Goal: Task Accomplishment & Management: Manage account settings

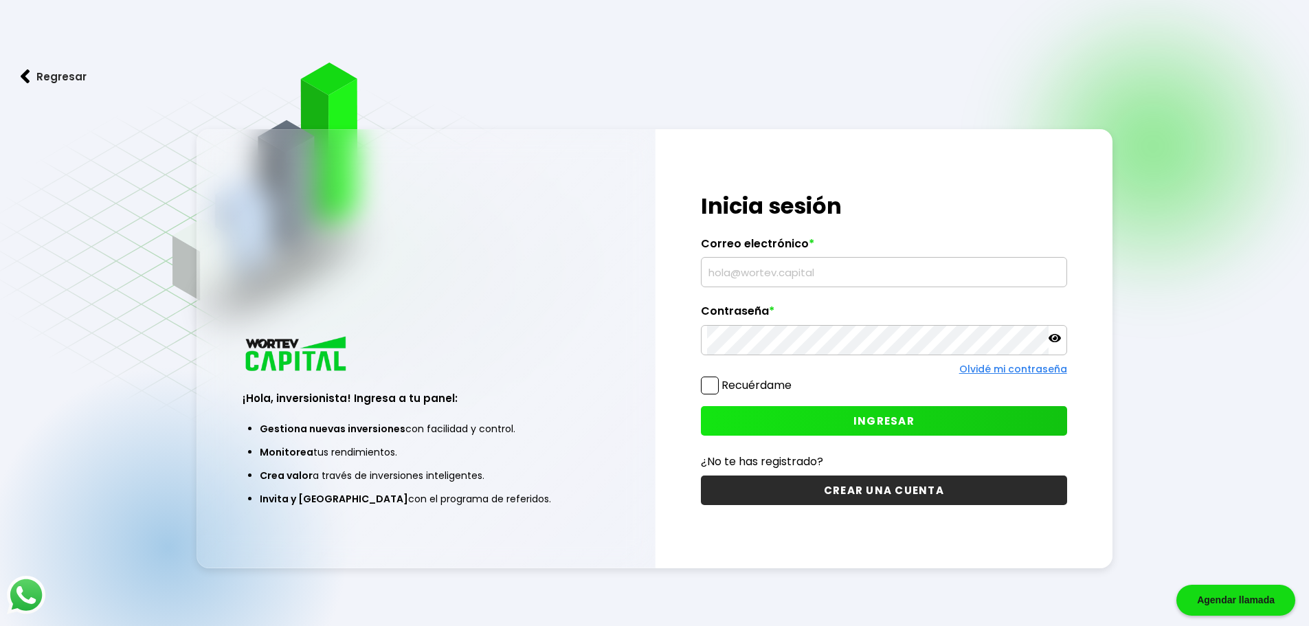
click at [1037, 368] on link "Olvidé mi contraseña" at bounding box center [1013, 369] width 108 height 14
click at [756, 276] on input "text" at bounding box center [884, 271] width 354 height 29
type input "[EMAIL_ADDRESS][DOMAIN_NAME]"
click at [1054, 342] on icon at bounding box center [1055, 337] width 12 height 12
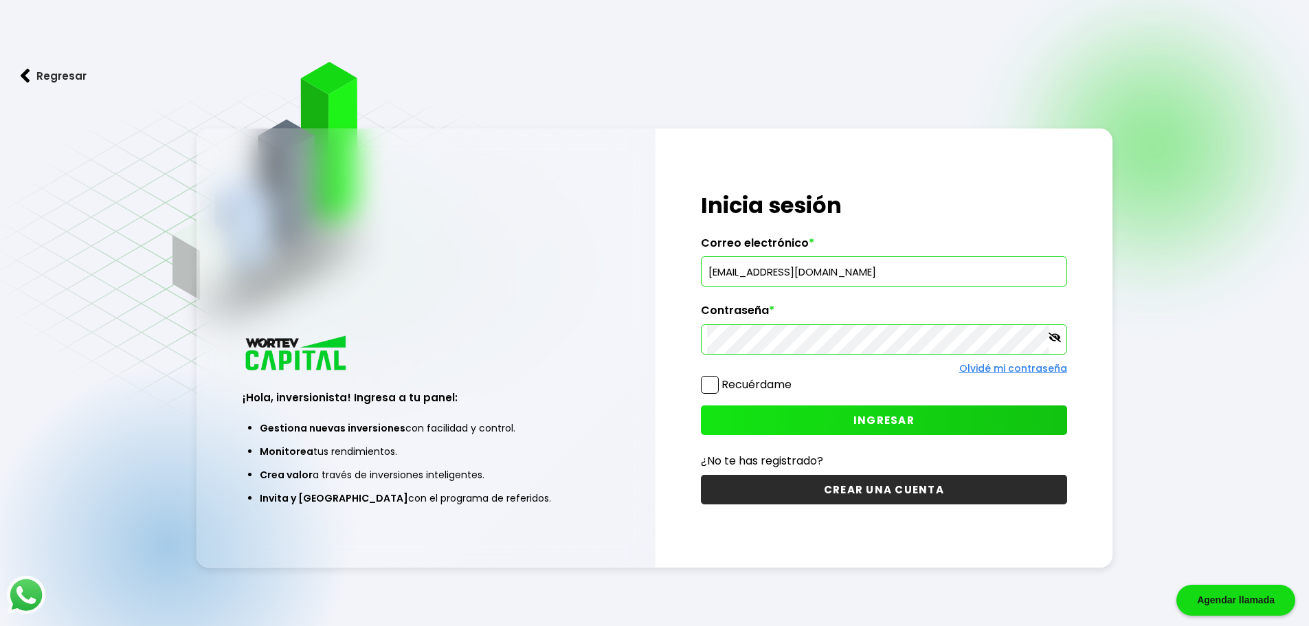
click at [919, 427] on button "INGRESAR" at bounding box center [884, 421] width 366 height 30
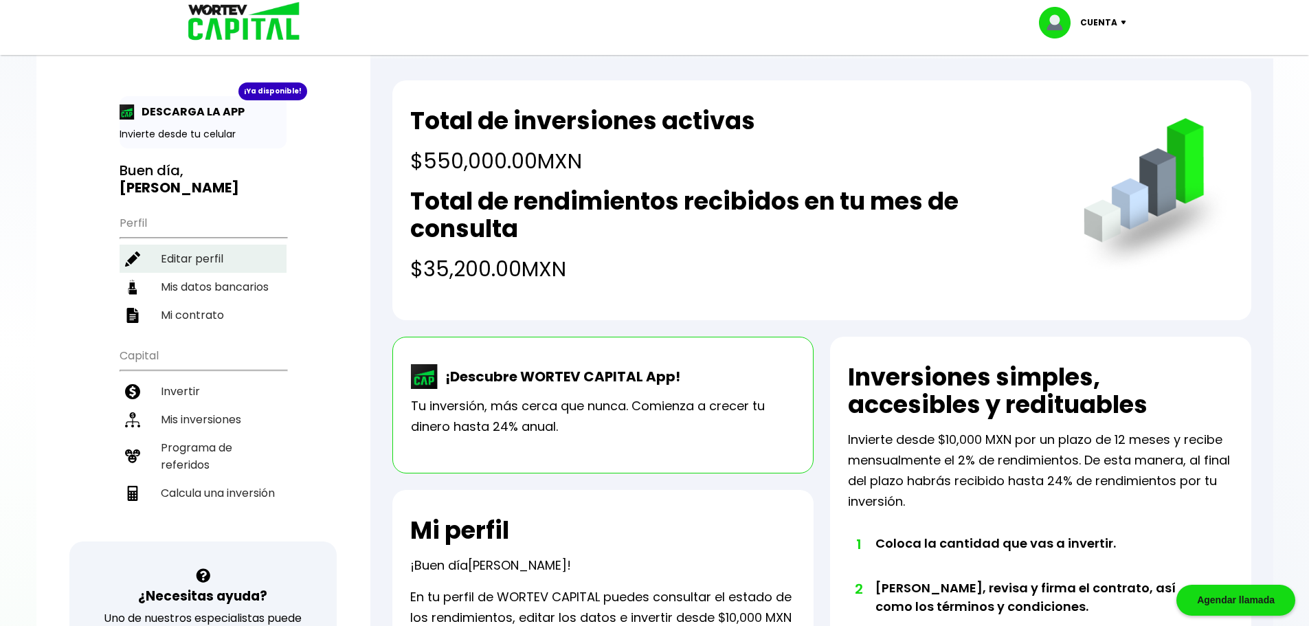
click at [198, 252] on li "Editar perfil" at bounding box center [203, 259] width 167 height 28
select select "Mujer"
select select "Licenciatura"
select select "DF"
select select "Nu Bank"
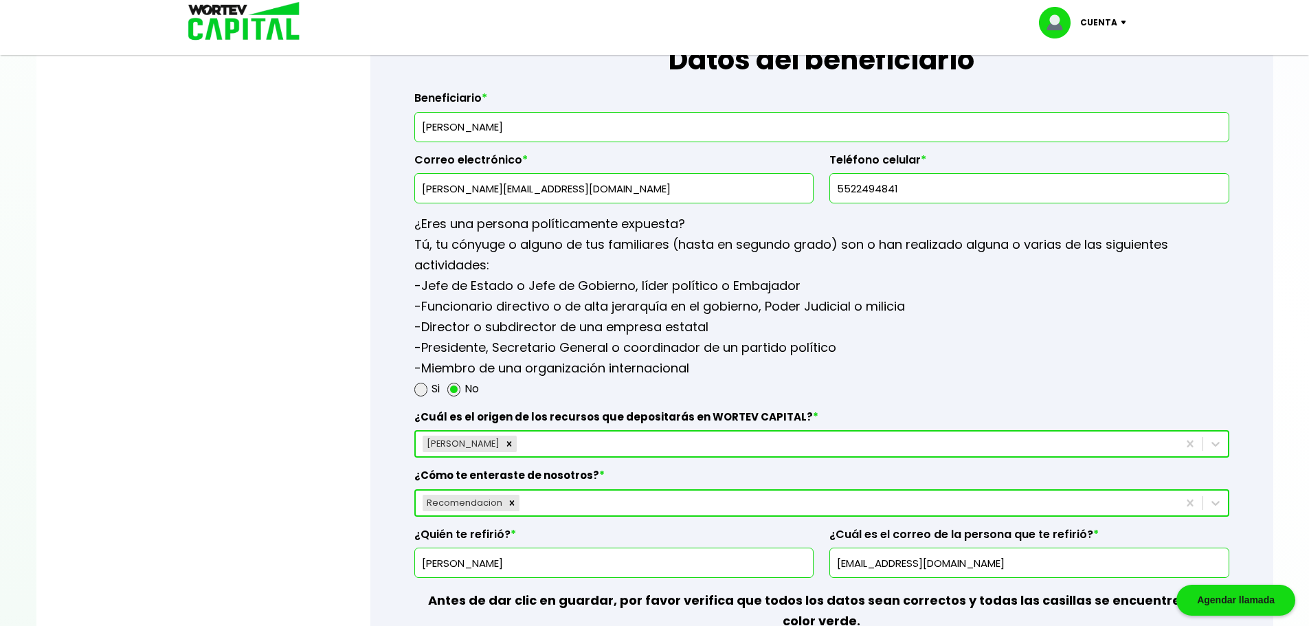
scroll to position [1650, 0]
drag, startPoint x: 421, startPoint y: 131, endPoint x: 381, endPoint y: 157, distance: 47.5
type input "[PERSON_NAME] Velzquillo"
type input "[EMAIL_ADDRESS][DOMAIN_NAME]"
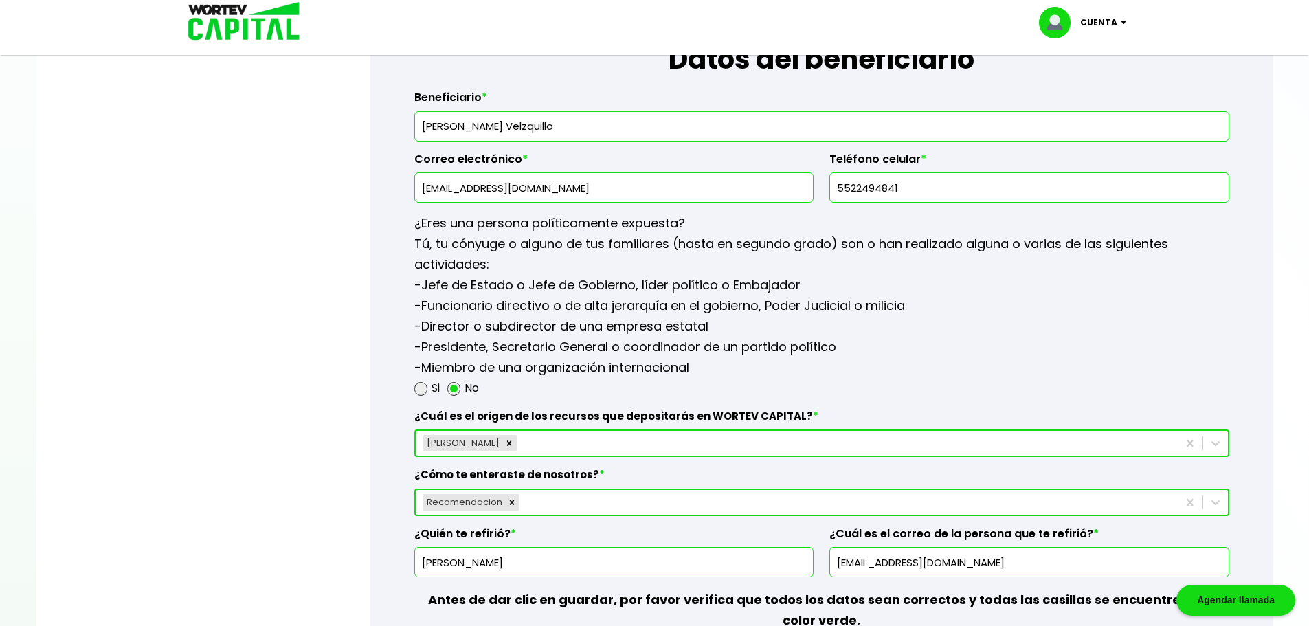
drag, startPoint x: 924, startPoint y: 184, endPoint x: 784, endPoint y: 172, distance: 140.7
click at [784, 171] on div "Beneficiario * [PERSON_NAME] Velzquillo Correo electrónico * [EMAIL_ADDRESS][DO…" at bounding box center [821, 141] width 815 height 123
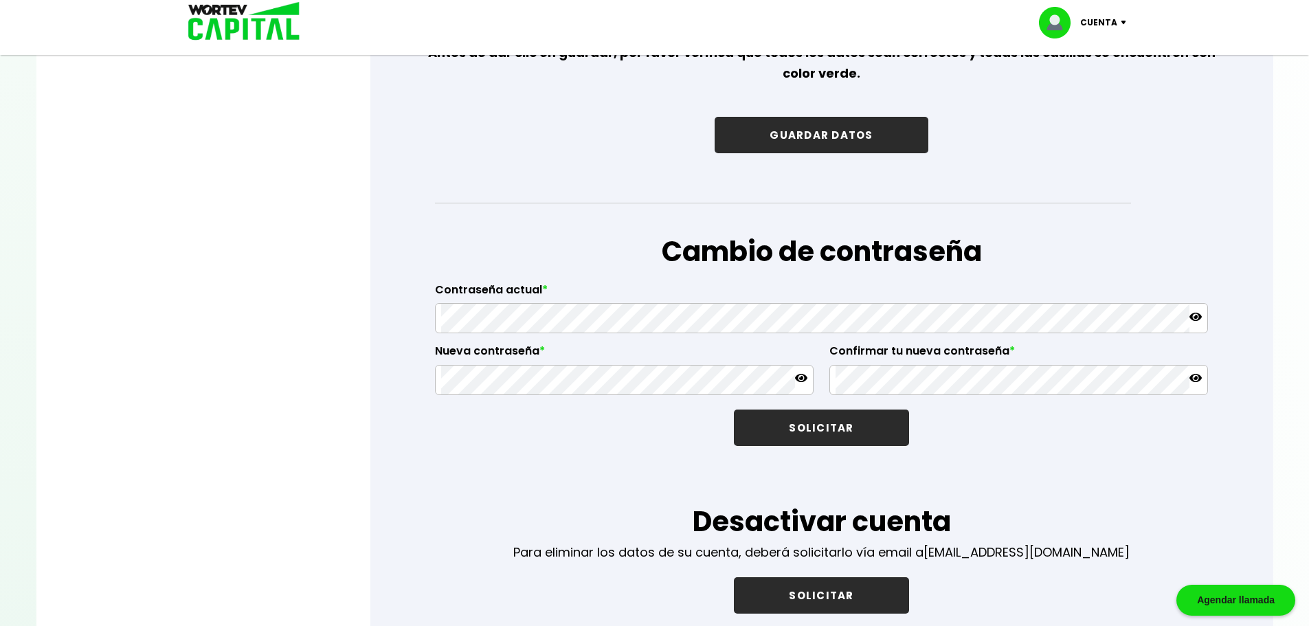
scroll to position [2199, 0]
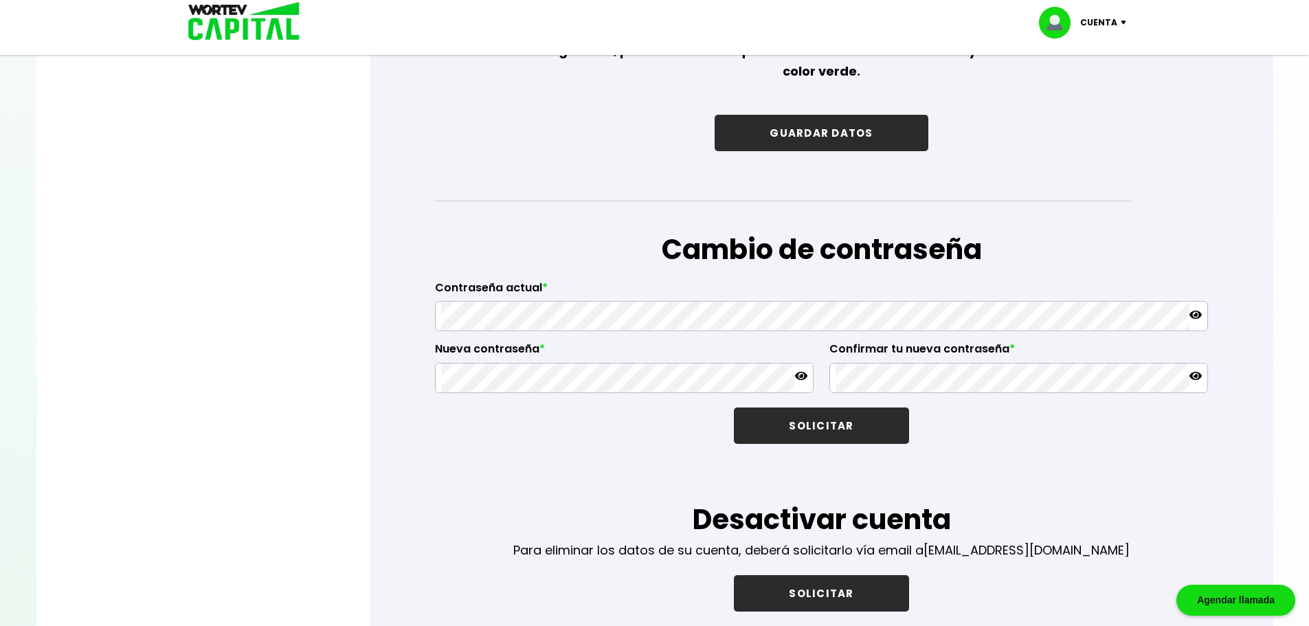
type input "5510483860"
click at [797, 125] on button "GUARDAR DATOS" at bounding box center [821, 133] width 213 height 36
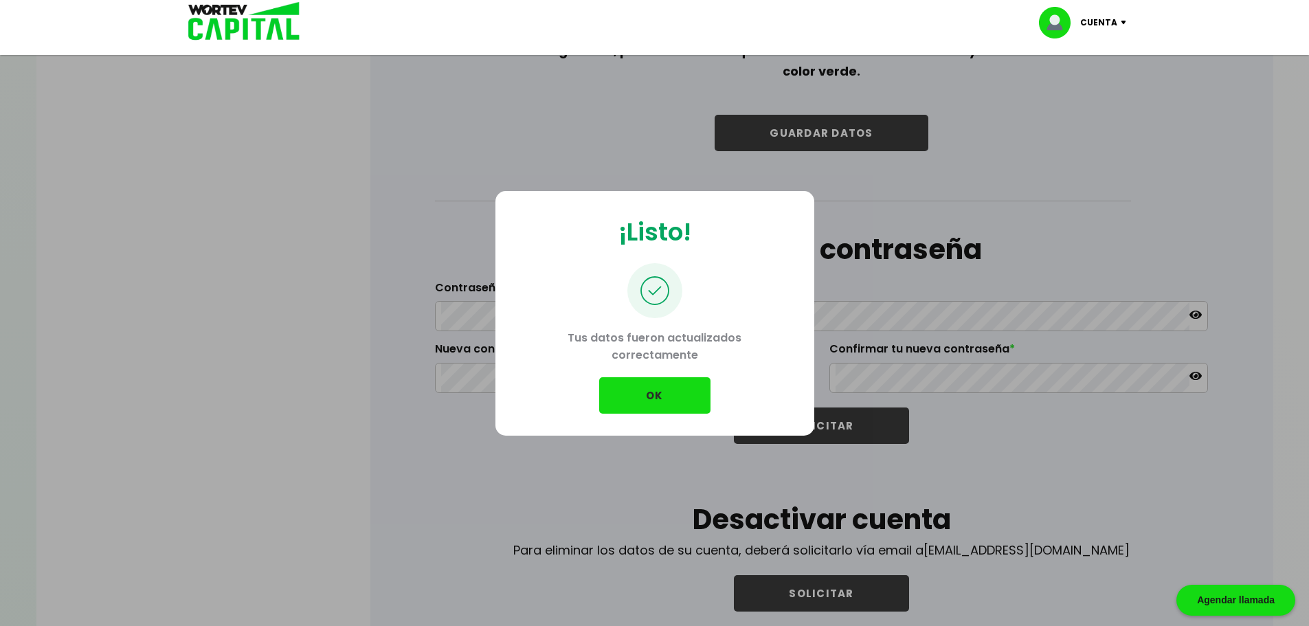
click at [655, 398] on button "OK" at bounding box center [654, 395] width 111 height 36
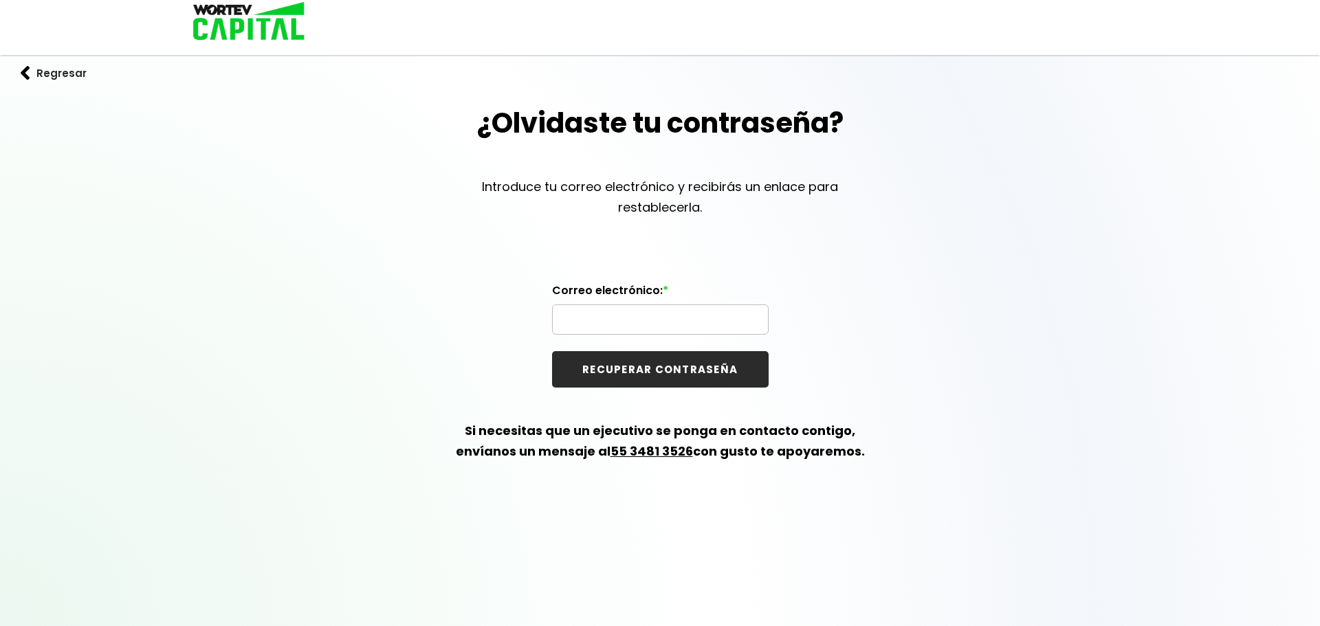
click at [578, 322] on input "text" at bounding box center [660, 319] width 204 height 29
paste input "[EMAIL_ADDRESS][DOMAIN_NAME]"
type input "[EMAIL_ADDRESS][DOMAIN_NAME]"
click at [614, 374] on button "RECUPERAR CONTRASEÑA" at bounding box center [660, 369] width 217 height 36
